Goal: Information Seeking & Learning: Learn about a topic

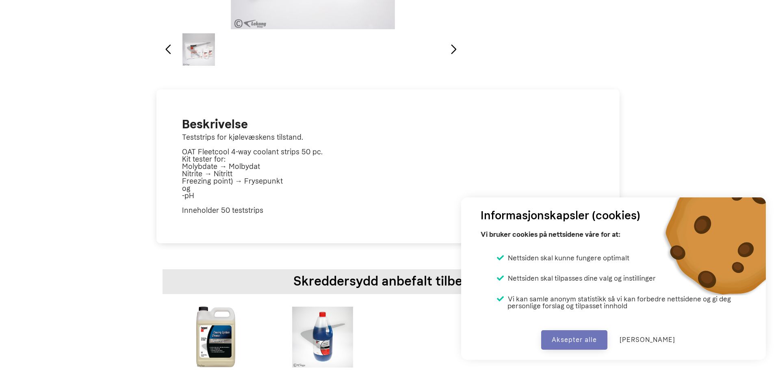
scroll to position [285, 0]
drag, startPoint x: 278, startPoint y: 209, endPoint x: 177, endPoint y: 128, distance: 129.5
click at [177, 128] on div "Beskrivelse Teststrips for kjølevæskens tilstand. OAT Fleetcool 4-way coolant s…" at bounding box center [388, 169] width 424 height 109
click at [232, 178] on p "Teststrips for kjølevæskens tilstand. OAT Fleetcool 4-way coolant strips 50 pc.…" at bounding box center [388, 173] width 412 height 80
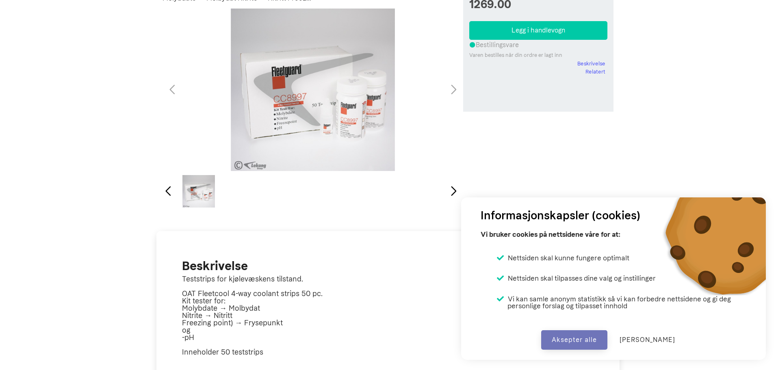
scroll to position [0, 0]
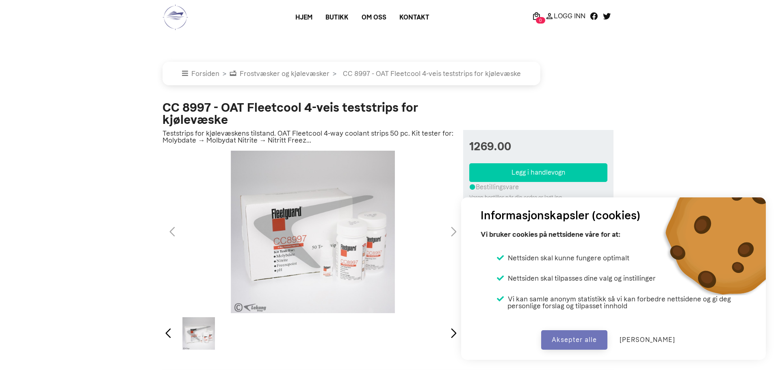
click at [452, 231] on div "1 / 1" at bounding box center [313, 232] width 304 height 164
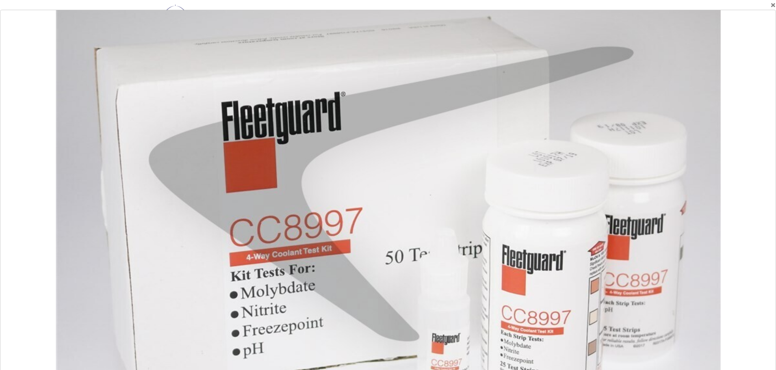
click at [452, 231] on div at bounding box center [388, 194] width 1396 height 665
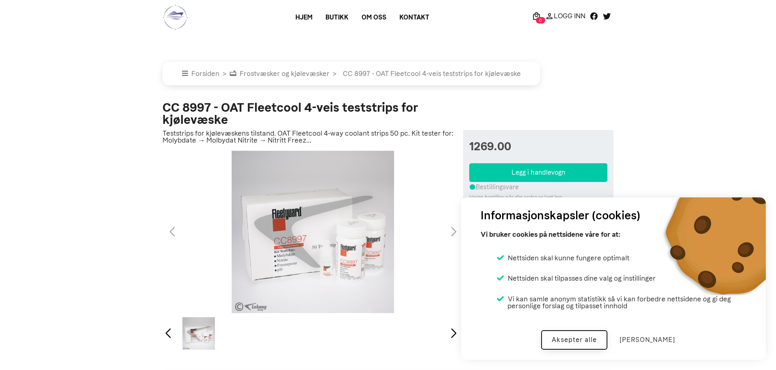
click at [606, 342] on button "Aksepter alle" at bounding box center [574, 340] width 66 height 20
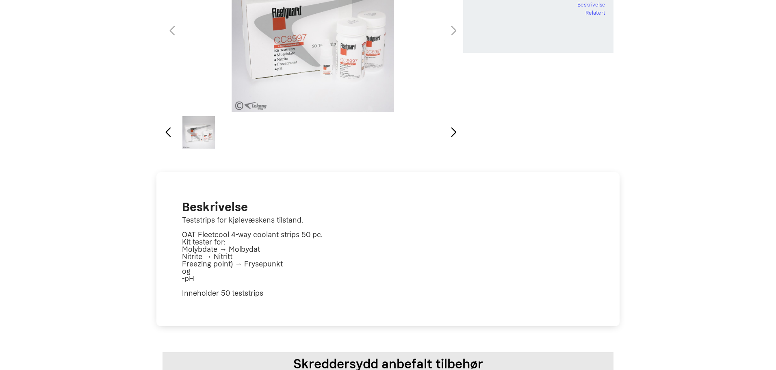
scroll to position [285, 0]
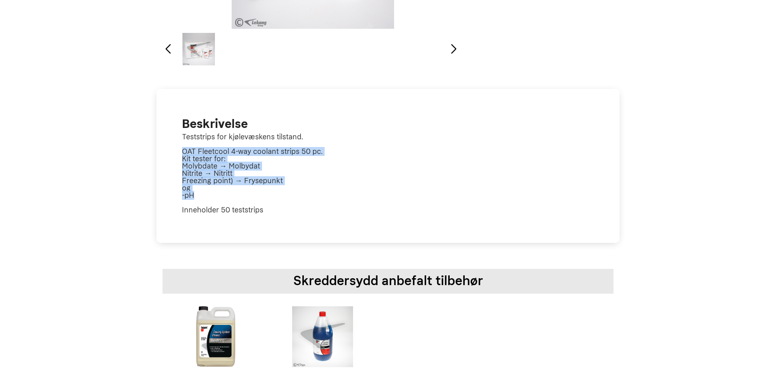
drag, startPoint x: 195, startPoint y: 198, endPoint x: 182, endPoint y: 149, distance: 50.9
click at [182, 149] on div "Beskrivelse Teststrips for kjølevæskens tilstand. OAT Fleetcool 4-way coolant s…" at bounding box center [388, 169] width 424 height 109
click at [182, 171] on div "Beskrivelse Teststrips for kjølevæskens tilstand. OAT Fleetcool 4-way coolant s…" at bounding box center [388, 169] width 424 height 109
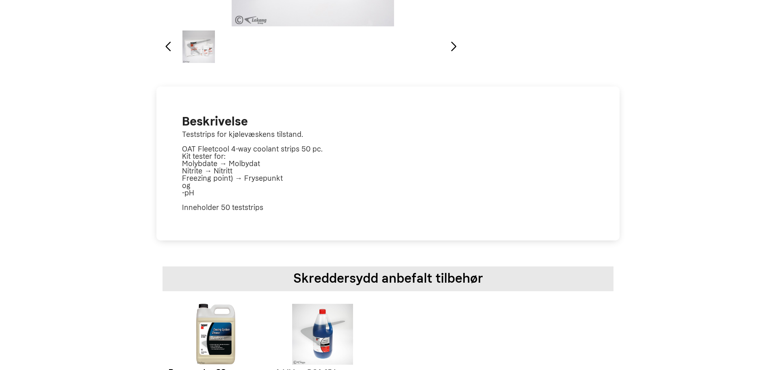
scroll to position [406, 0]
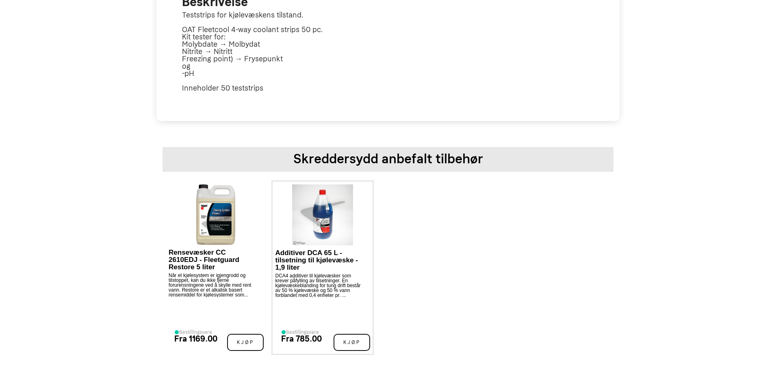
click at [296, 213] on img at bounding box center [322, 215] width 61 height 61
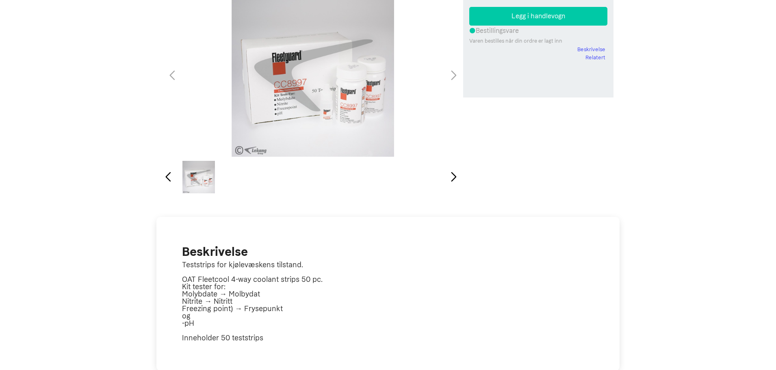
scroll to position [36, 0]
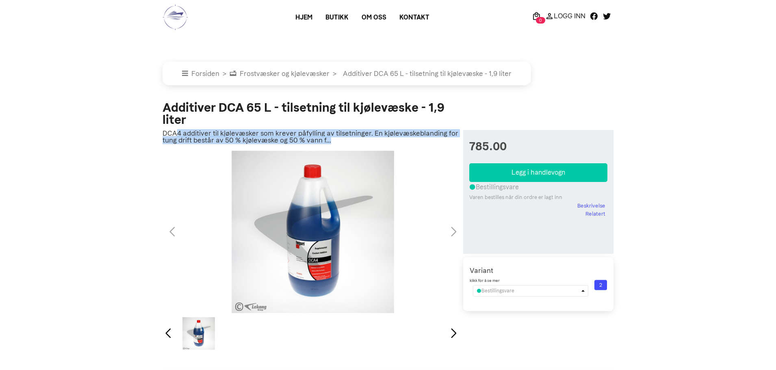
drag, startPoint x: 177, startPoint y: 133, endPoint x: 342, endPoint y: 143, distance: 165.0
click at [342, 143] on p "DCA4 additiver til kjølevæsker som krever påfylling av tilsetninger. En kjølevæ…" at bounding box center [313, 137] width 301 height 14
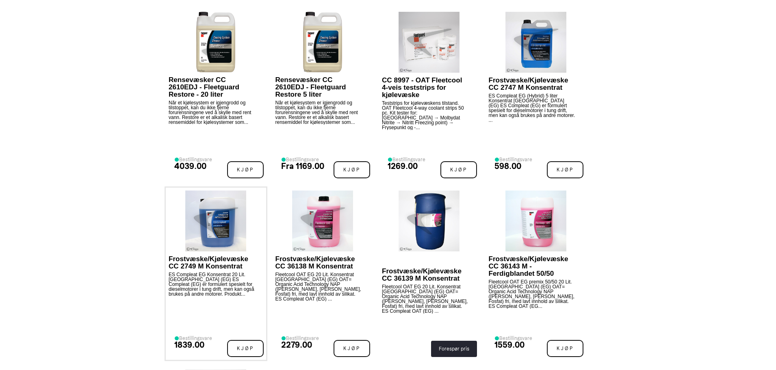
scroll to position [569, 0]
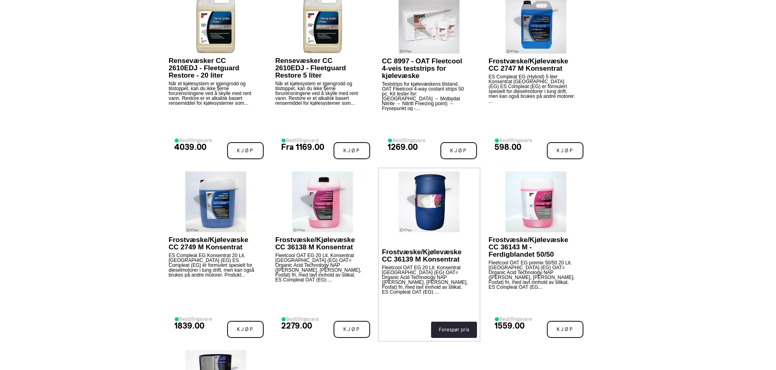
click at [388, 220] on div at bounding box center [429, 202] width 95 height 61
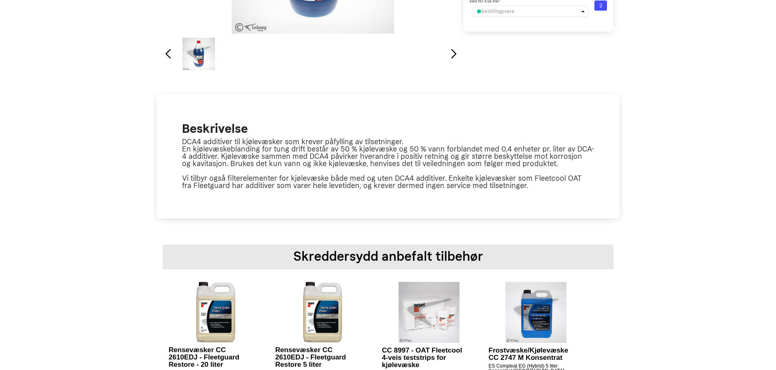
scroll to position [0, 0]
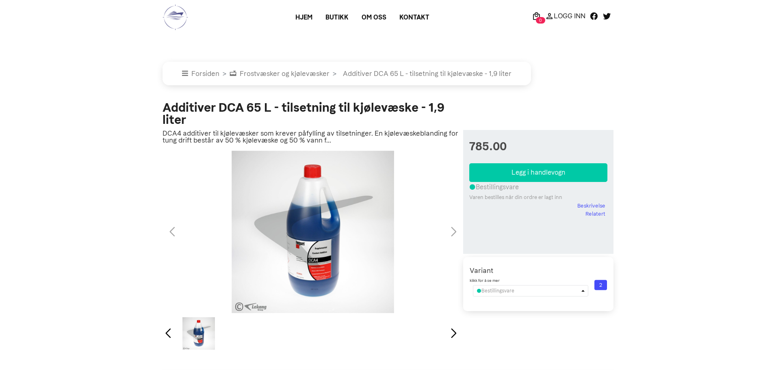
click at [175, 16] on img at bounding box center [176, 17] width 26 height 26
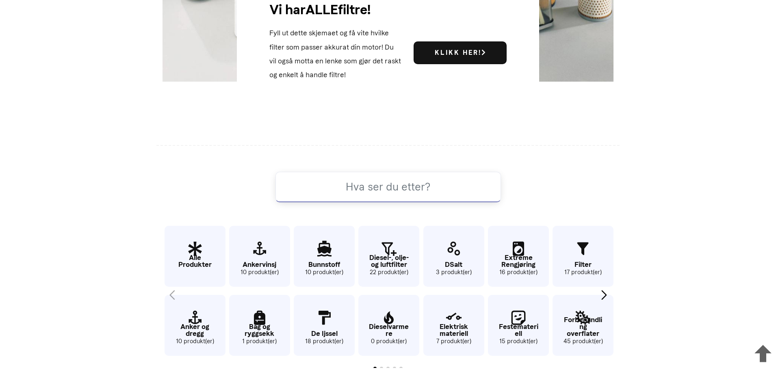
scroll to position [379, 0]
